Goal: Task Accomplishment & Management: Manage account settings

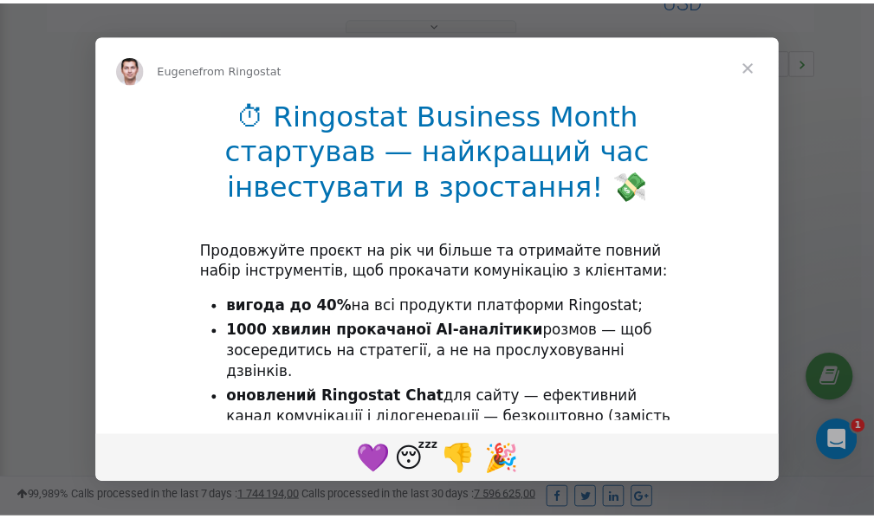
scroll to position [518, 0]
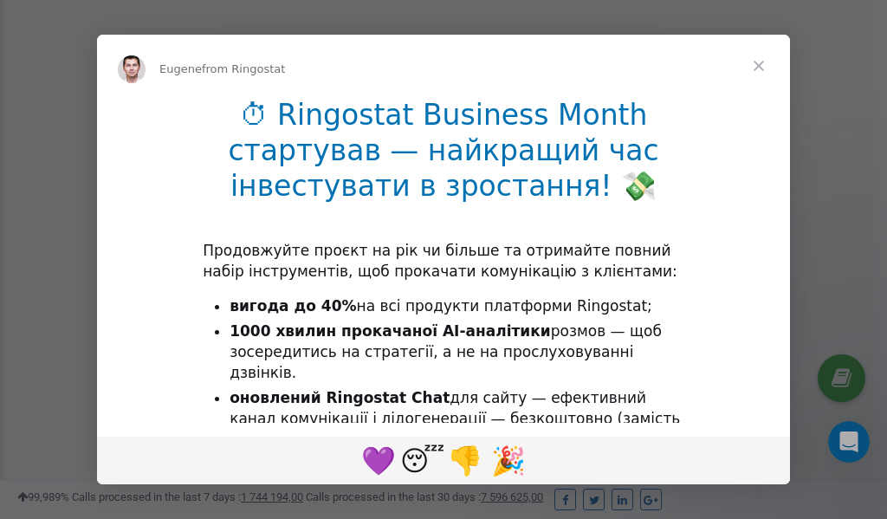
click at [763, 62] on span "Close" at bounding box center [759, 66] width 62 height 62
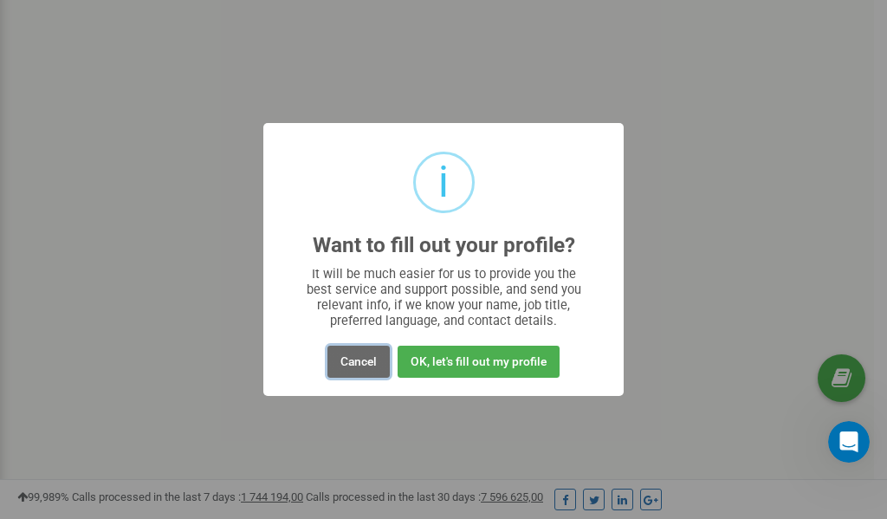
click at [365, 360] on button "Cancel" at bounding box center [358, 362] width 62 height 32
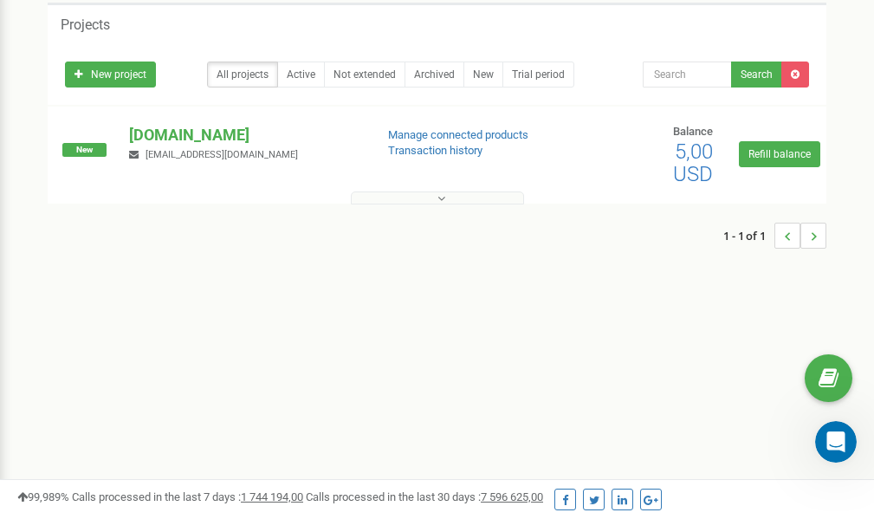
scroll to position [0, 0]
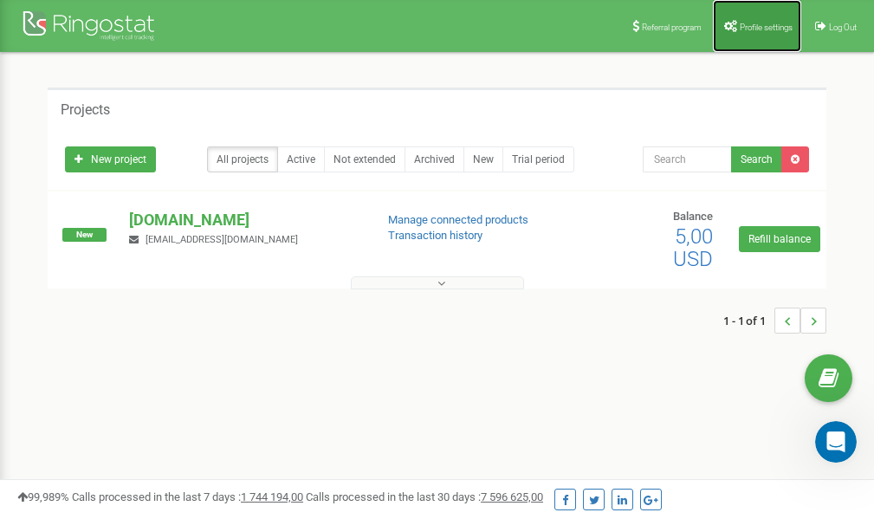
click at [750, 16] on link "Profile settings" at bounding box center [757, 26] width 88 height 52
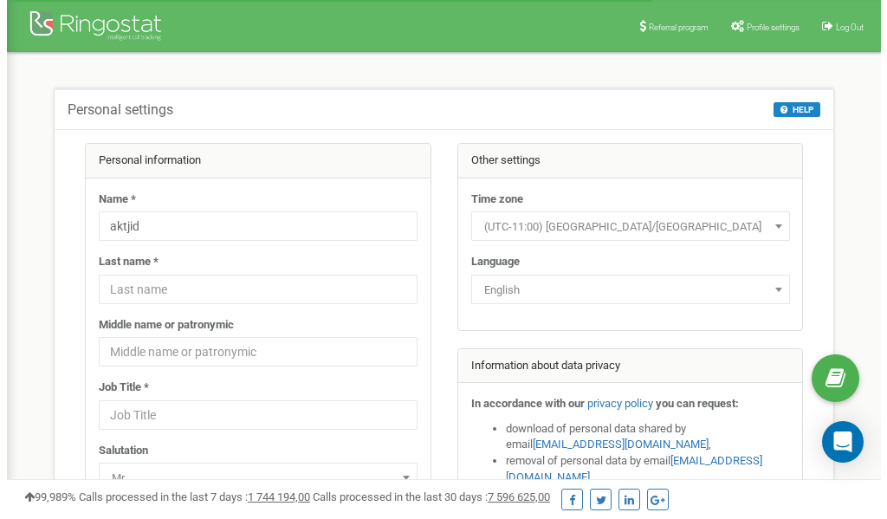
scroll to position [87, 0]
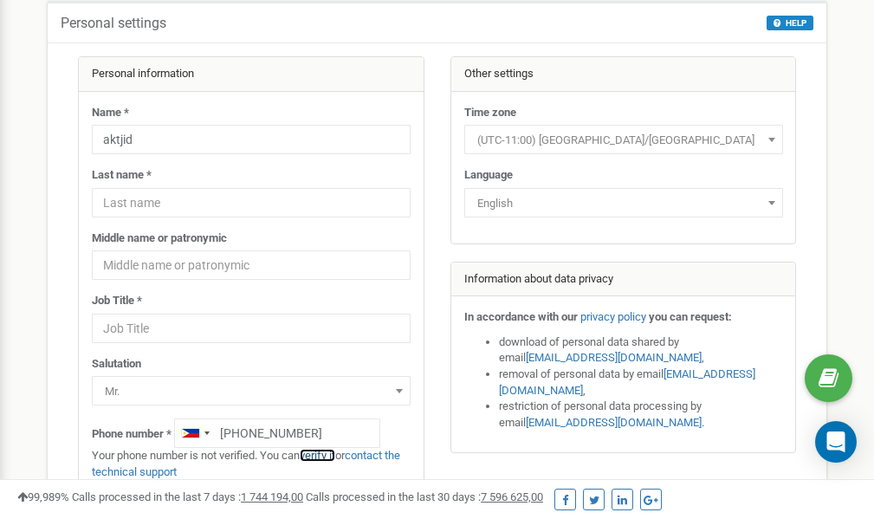
click at [326, 457] on link "verify it" at bounding box center [318, 455] width 36 height 13
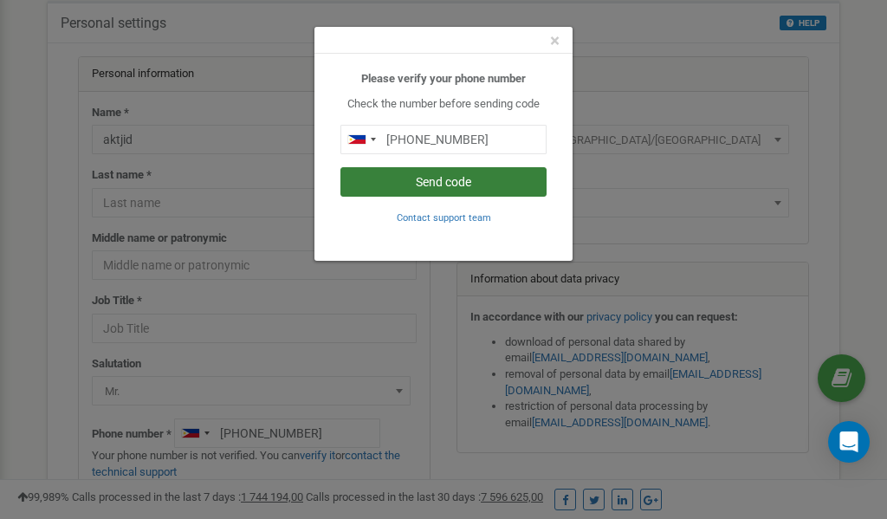
click at [436, 178] on button "Send code" at bounding box center [443, 181] width 206 height 29
